Goal: Task Accomplishment & Management: Manage account settings

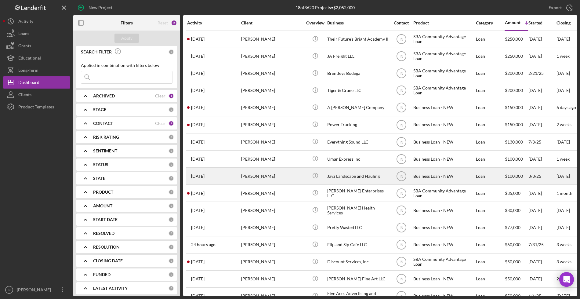
scroll to position [52, 0]
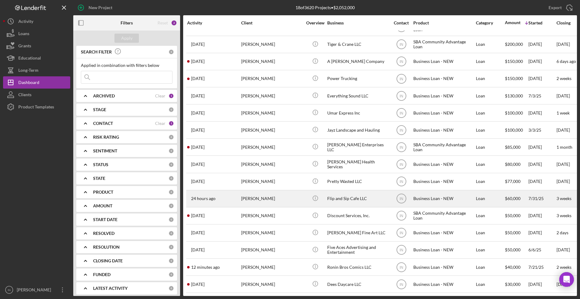
click at [253, 190] on div "[PERSON_NAME]" at bounding box center [271, 198] width 61 height 16
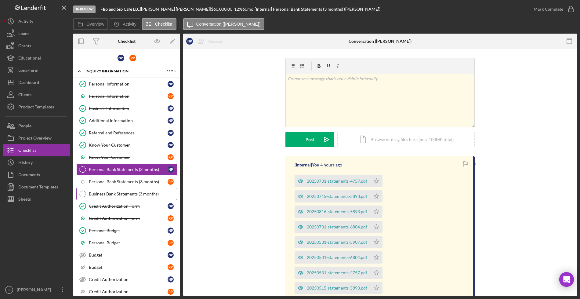
click at [128, 191] on div "Business Bank Statements (3 months)" at bounding box center [133, 193] width 88 height 5
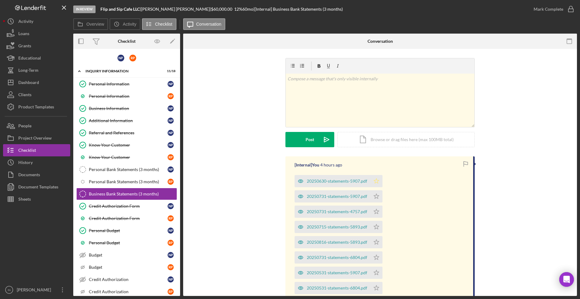
click at [379, 180] on icon "Icon/Star" at bounding box center [376, 181] width 12 height 12
click at [547, 4] on div "Mark Complete" at bounding box center [548, 9] width 30 height 12
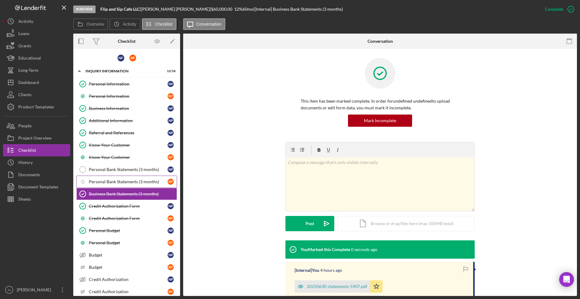
click at [121, 182] on div "Personal Bank Statements (3 months)" at bounding box center [128, 181] width 79 height 5
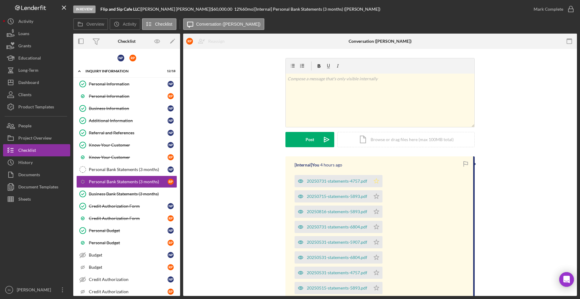
click at [377, 183] on polygon "button" at bounding box center [376, 180] width 5 height 5
click at [548, 11] on div "Mark Complete" at bounding box center [548, 9] width 30 height 12
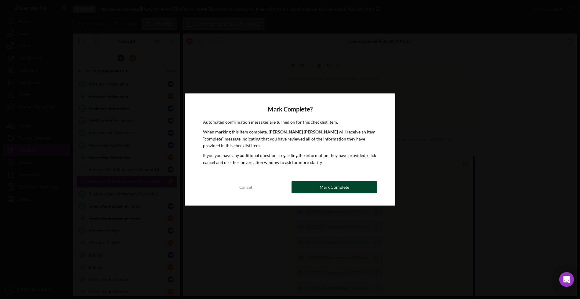
click at [322, 189] on div "Mark Complete" at bounding box center [334, 187] width 30 height 12
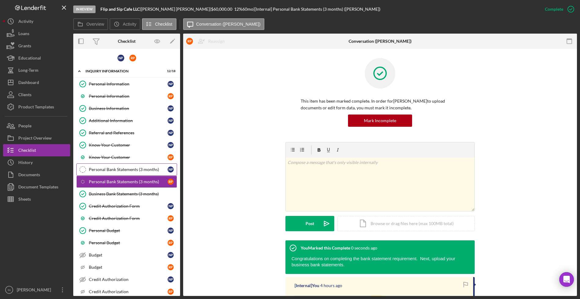
click at [127, 167] on div "Personal Bank Statements (3 months)" at bounding box center [128, 169] width 79 height 5
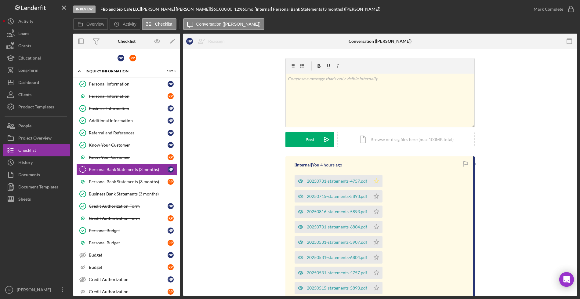
click at [373, 181] on icon "Icon/Star" at bounding box center [376, 181] width 12 height 12
click at [547, 7] on div "Mark Complete" at bounding box center [548, 9] width 30 height 12
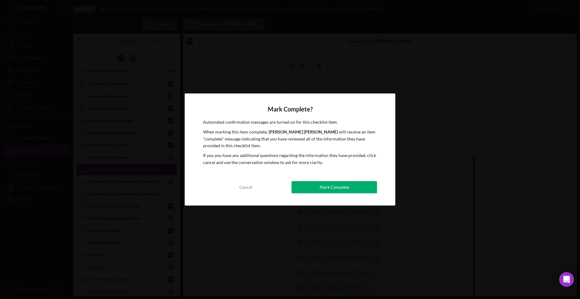
click at [331, 195] on div "Mark Complete? Automated confirmation messages are turned on for this checklist…" at bounding box center [290, 149] width 210 height 112
click at [330, 191] on div "Mark Complete" at bounding box center [334, 187] width 30 height 12
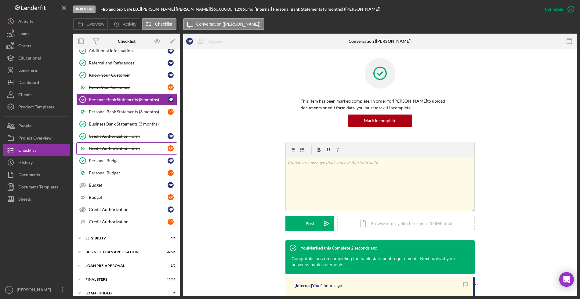
scroll to position [77, 0]
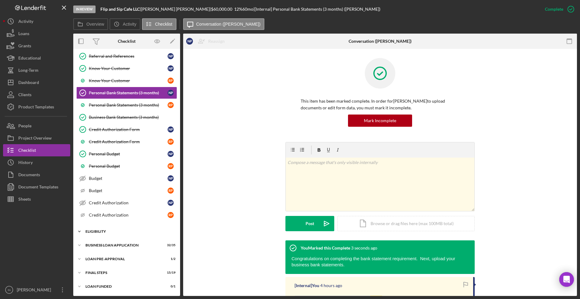
click at [109, 232] on div "ELIGIBILITY" at bounding box center [128, 231] width 87 height 4
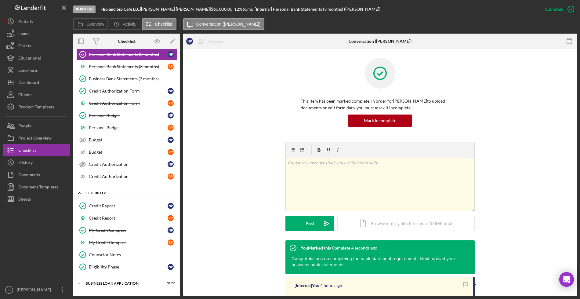
scroll to position [153, 0]
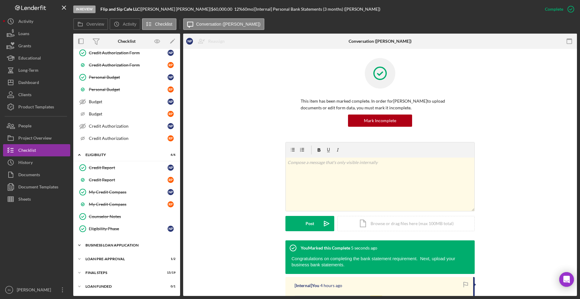
click at [104, 246] on div "Icon/Expander BUSINESS LOAN APPLICATION 32 / 35" at bounding box center [126, 245] width 107 height 12
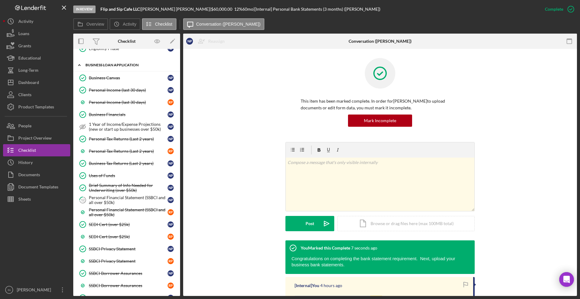
scroll to position [339, 0]
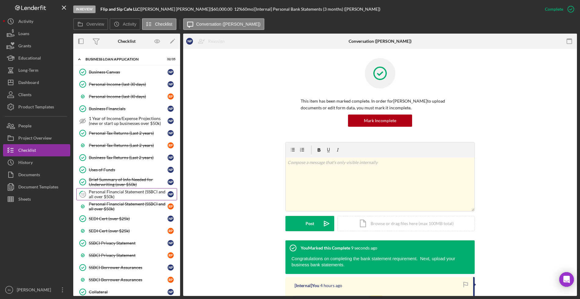
click at [104, 192] on div "Personal Financial Statement (SSBCI and all over $50k)" at bounding box center [128, 194] width 79 height 10
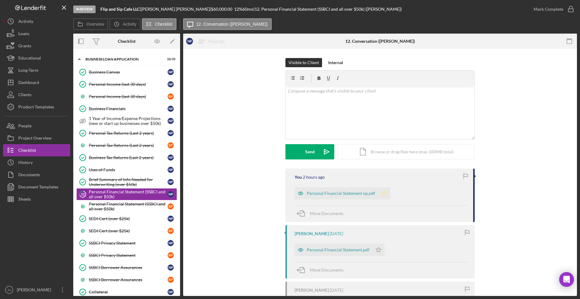
click at [386, 192] on icon "Icon/Star" at bounding box center [384, 193] width 12 height 12
click at [552, 7] on div "Mark Complete" at bounding box center [548, 9] width 30 height 12
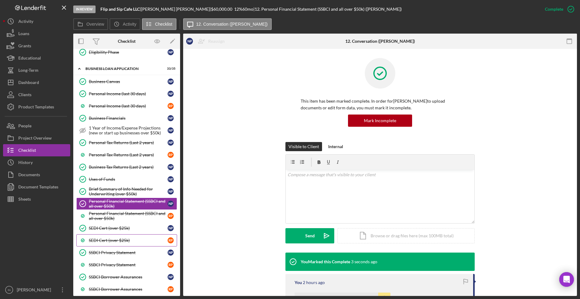
scroll to position [329, 0]
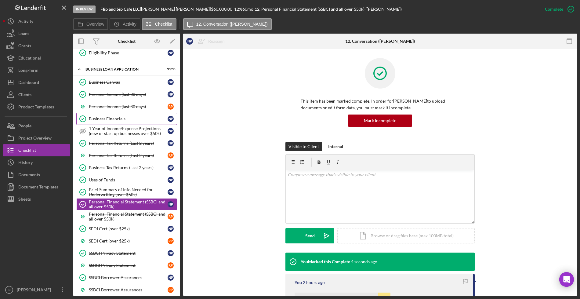
click at [120, 116] on link "Business Financials Business Financials N P" at bounding box center [126, 119] width 101 height 12
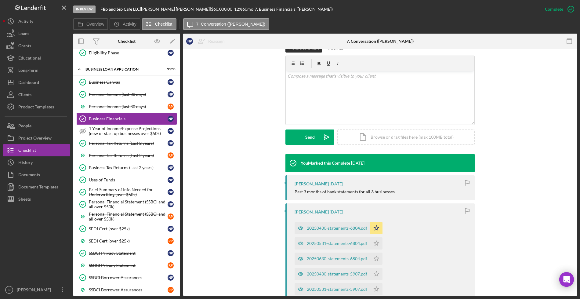
scroll to position [101, 0]
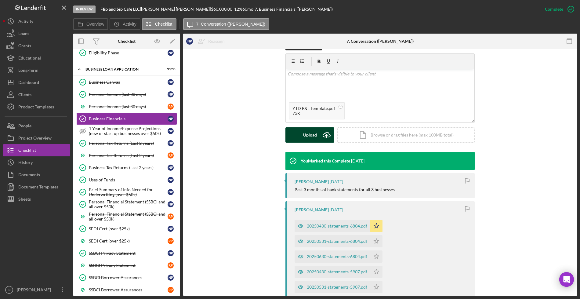
click at [306, 135] on div "Upload" at bounding box center [310, 134] width 14 height 15
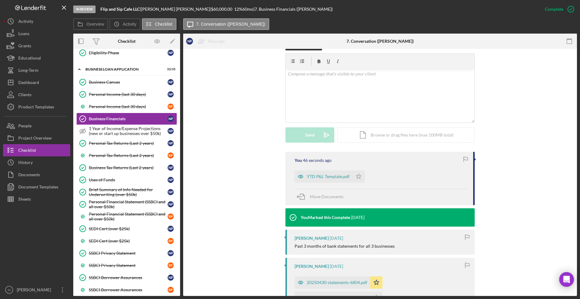
scroll to position [0, 0]
